Goal: Navigation & Orientation: Find specific page/section

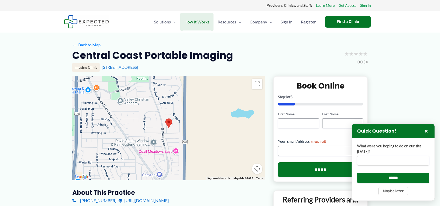
click at [199, 22] on span "How It Works" at bounding box center [197, 22] width 25 height 18
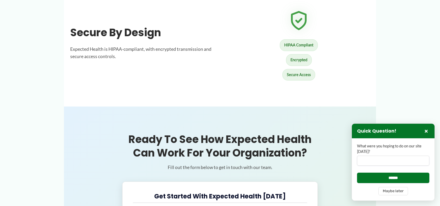
scroll to position [671, 0]
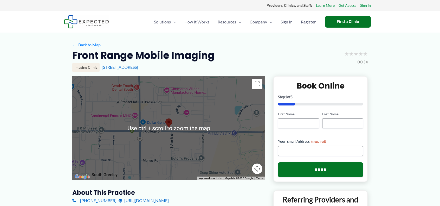
scroll to position [78, 0]
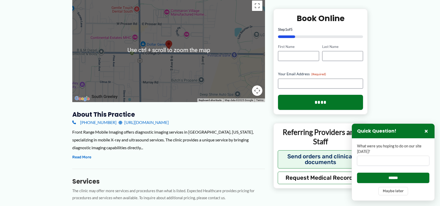
click at [140, 121] on link "https://www.frmiimaging.com/" at bounding box center [144, 122] width 50 height 8
